Goal: Information Seeking & Learning: Learn about a topic

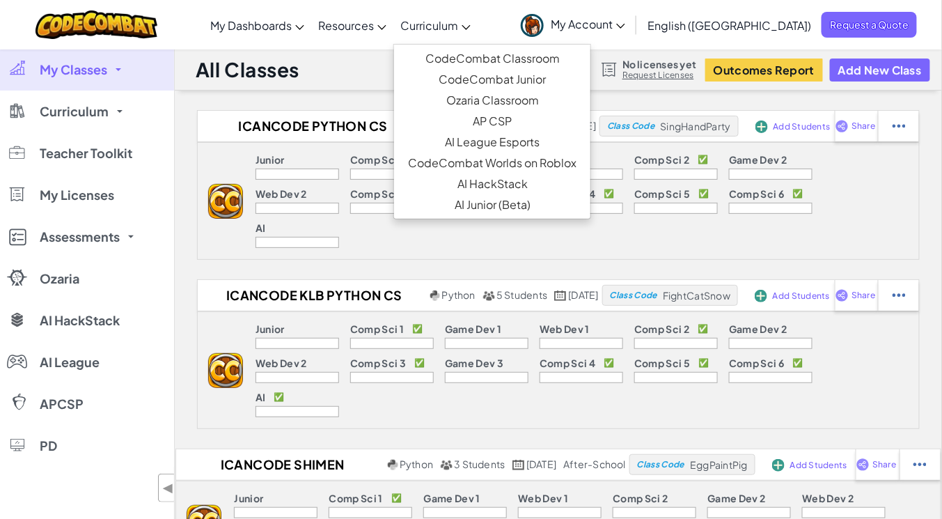
click at [458, 20] on span "Curriculum" at bounding box center [430, 25] width 58 height 15
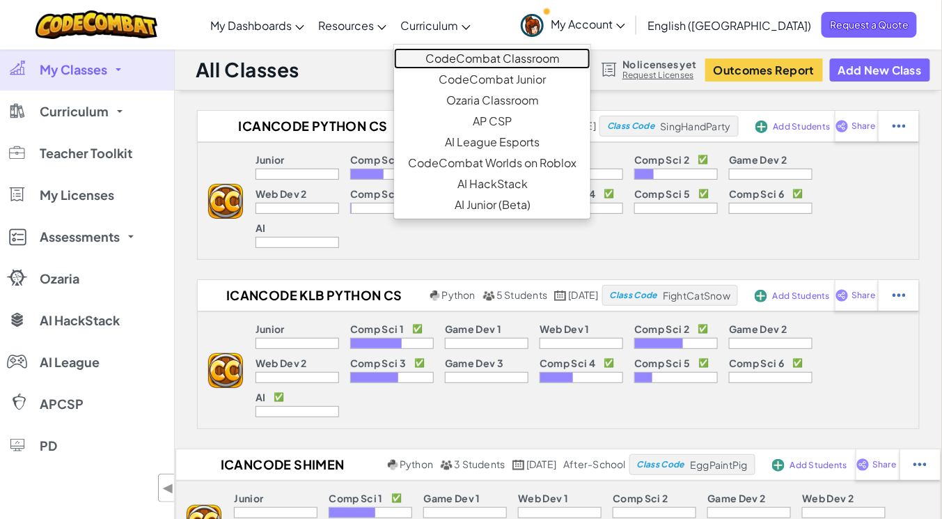
click at [504, 49] on link "CodeCombat Classroom" at bounding box center [492, 58] width 196 height 21
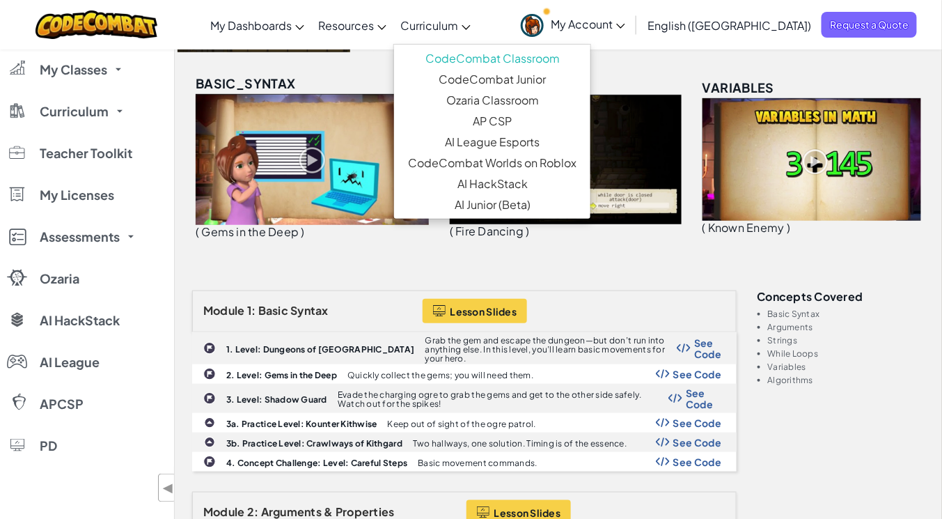
scroll to position [176, 0]
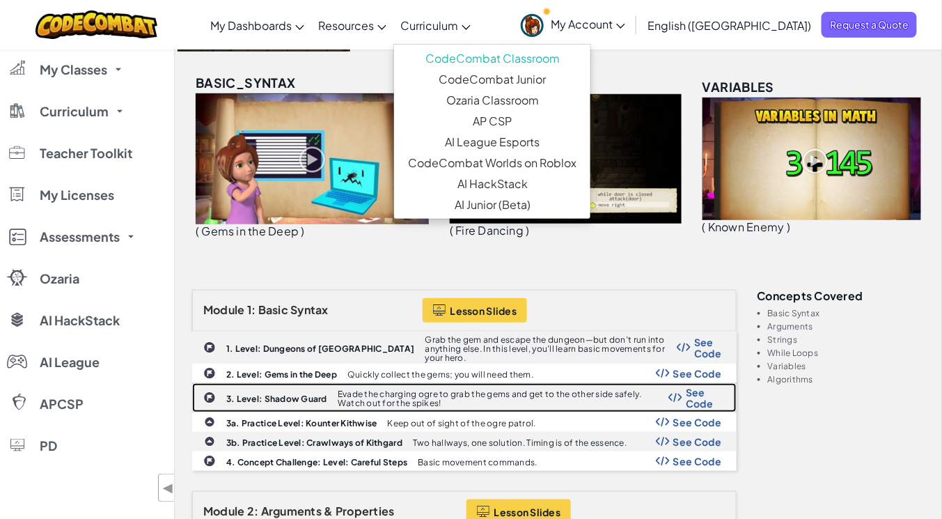
click at [281, 394] on b "3. Level: Shadow Guard" at bounding box center [276, 399] width 101 height 10
